Goal: Task Accomplishment & Management: Use online tool/utility

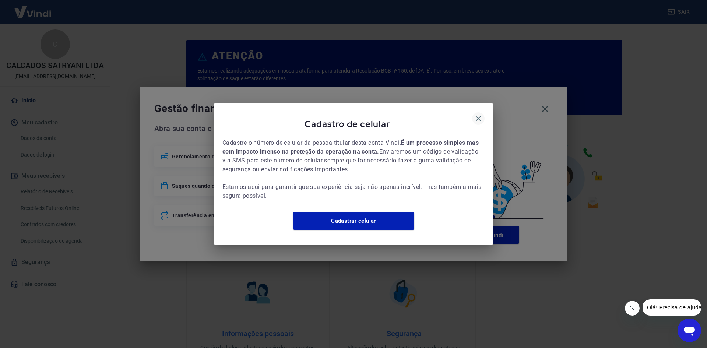
drag, startPoint x: 480, startPoint y: 116, endPoint x: 483, endPoint y: 117, distance: 3.8
click at [480, 116] on icon "button" at bounding box center [478, 118] width 5 height 5
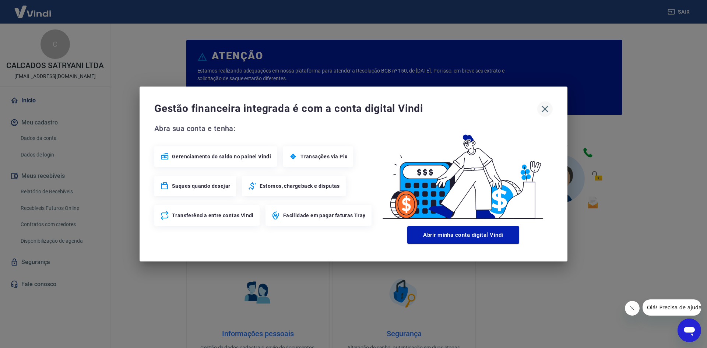
click at [547, 106] on icon "button" at bounding box center [545, 109] width 12 height 12
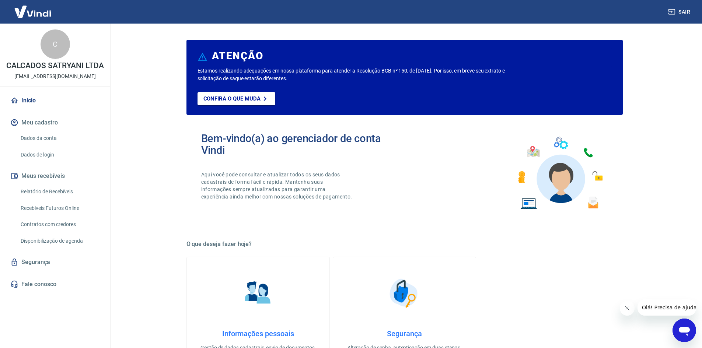
click at [48, 193] on link "Relatório de Recebíveis" at bounding box center [60, 191] width 84 height 15
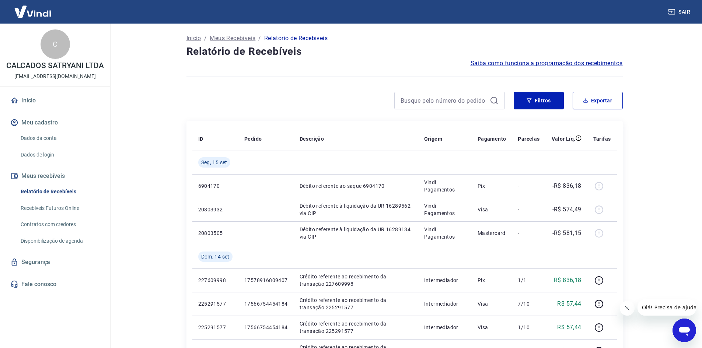
click at [64, 208] on link "Recebíveis Futuros Online" at bounding box center [60, 208] width 84 height 15
